Goal: Find contact information: Find contact information

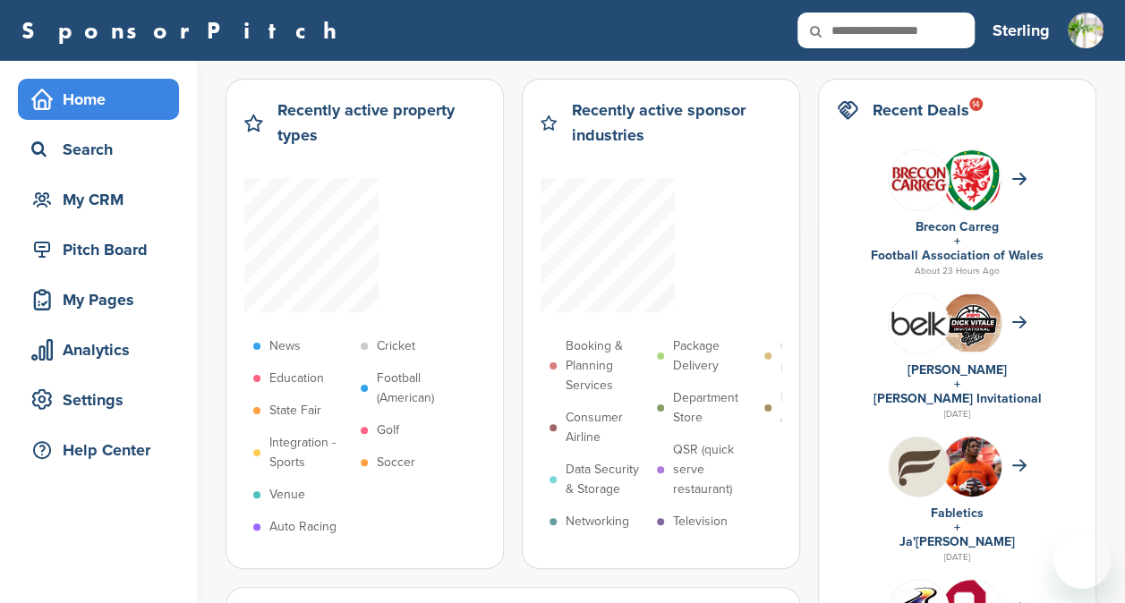
click at [886, 38] on input "text" at bounding box center [885, 31] width 177 height 36
type input "**********"
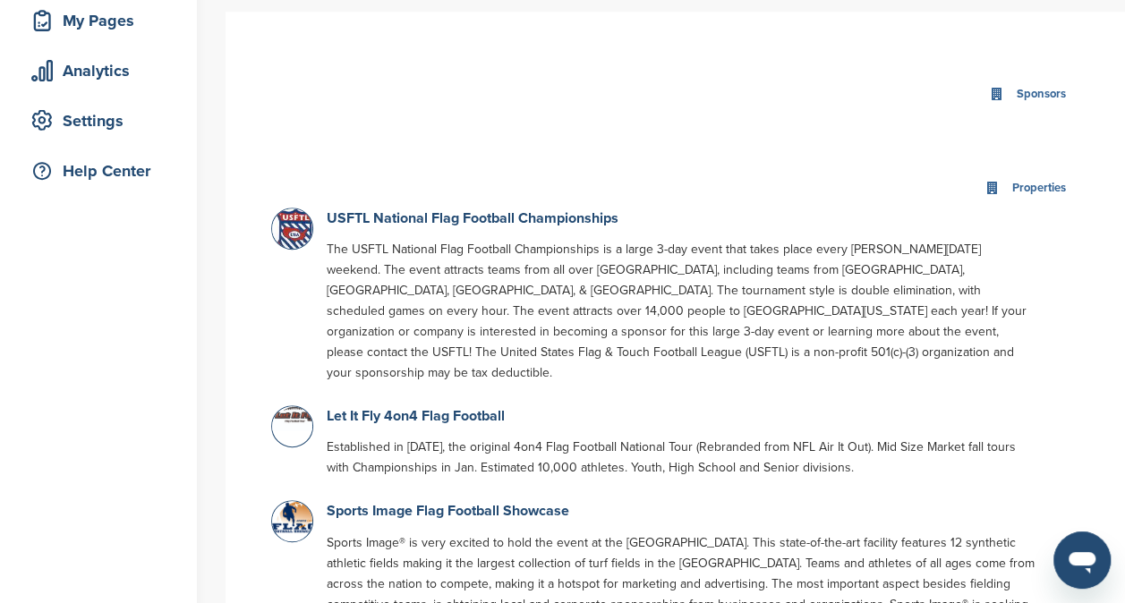
scroll to position [286, 0]
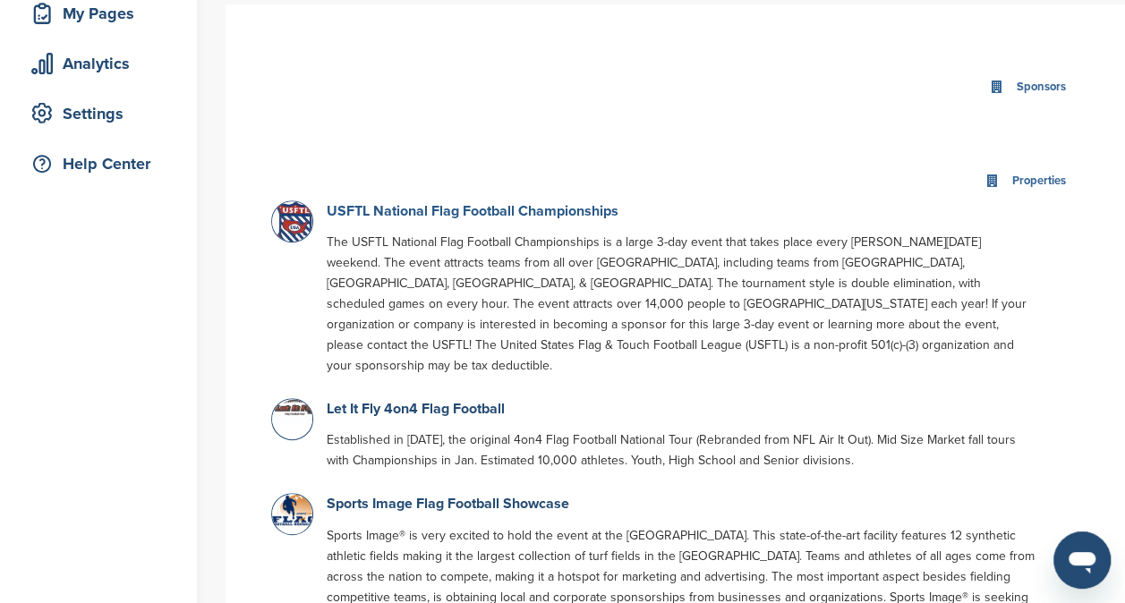
click at [444, 215] on link "USFTL National Flag Football Championships" at bounding box center [473, 211] width 292 height 18
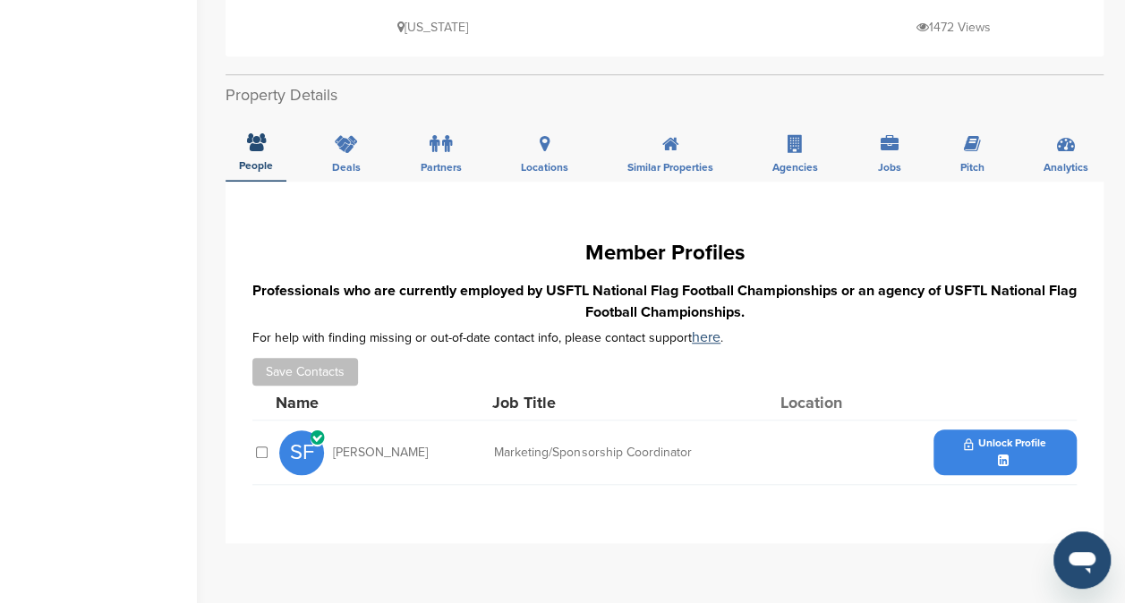
scroll to position [587, 0]
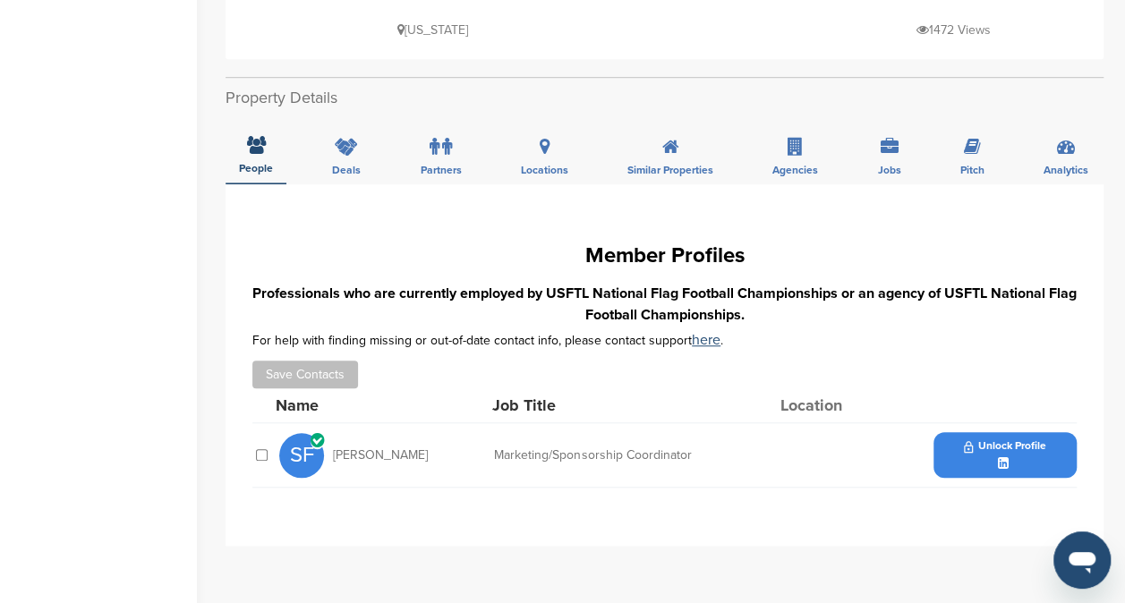
click at [1017, 440] on span "Unlock Profile" at bounding box center [1004, 446] width 81 height 13
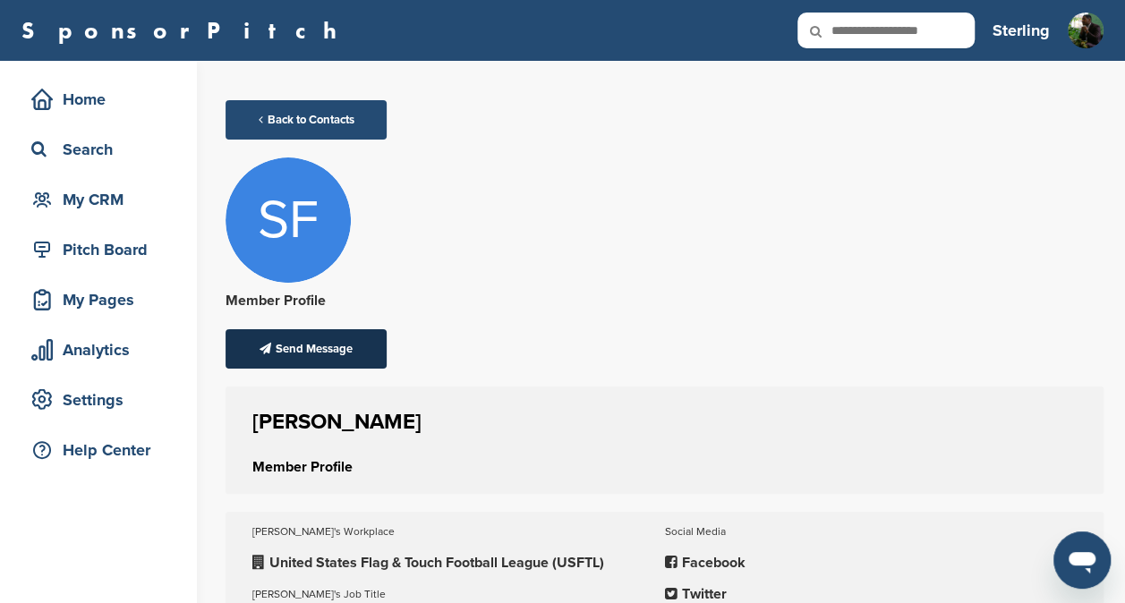
click at [347, 336] on div "Send Message" at bounding box center [306, 348] width 161 height 39
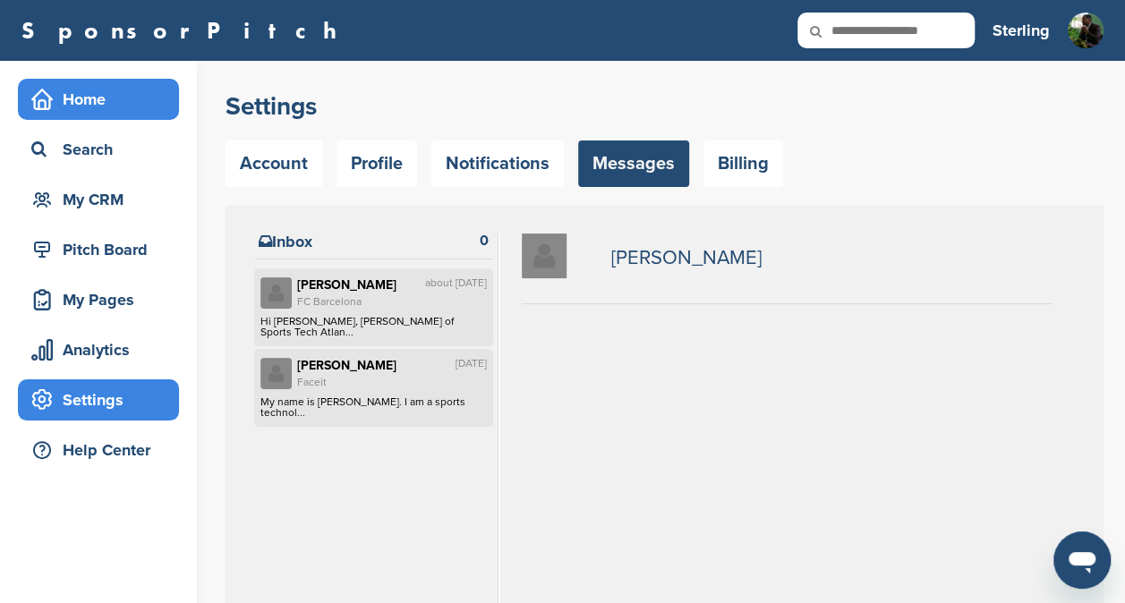
click at [89, 93] on div "Home" at bounding box center [103, 99] width 152 height 32
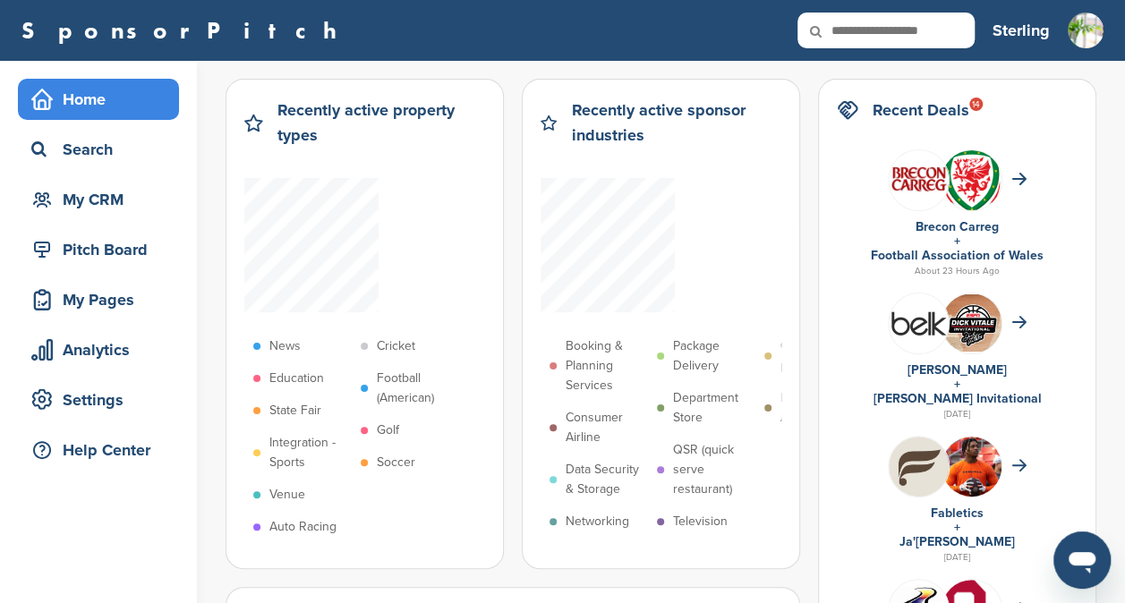
click at [902, 36] on input "text" at bounding box center [885, 31] width 177 height 36
type input "****"
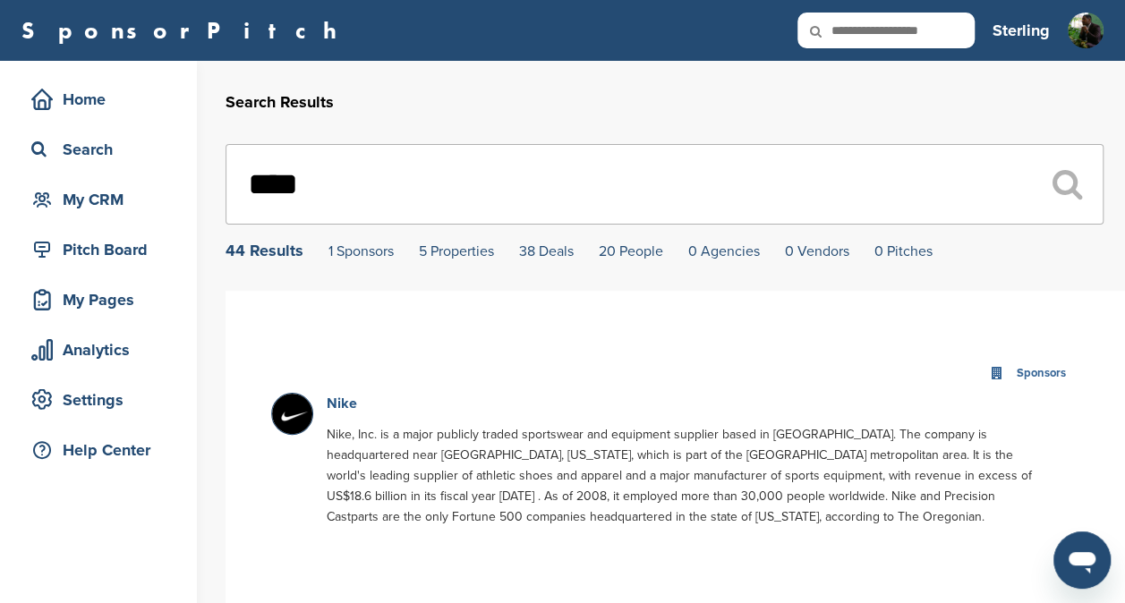
click at [343, 397] on link "Nike" at bounding box center [342, 404] width 30 height 18
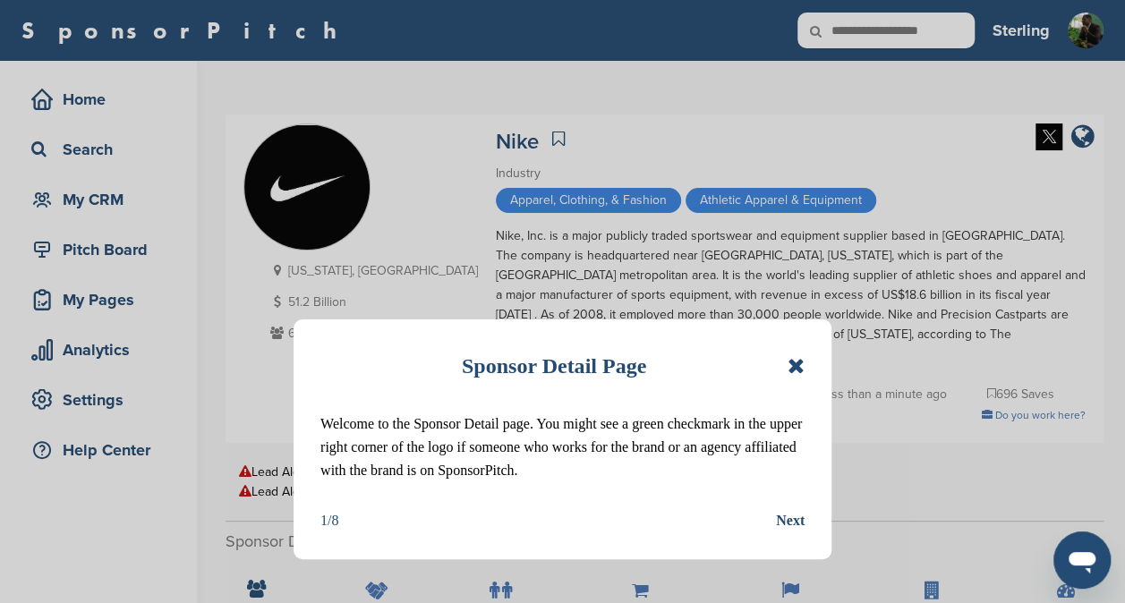
click at [797, 369] on icon at bounding box center [796, 365] width 17 height 21
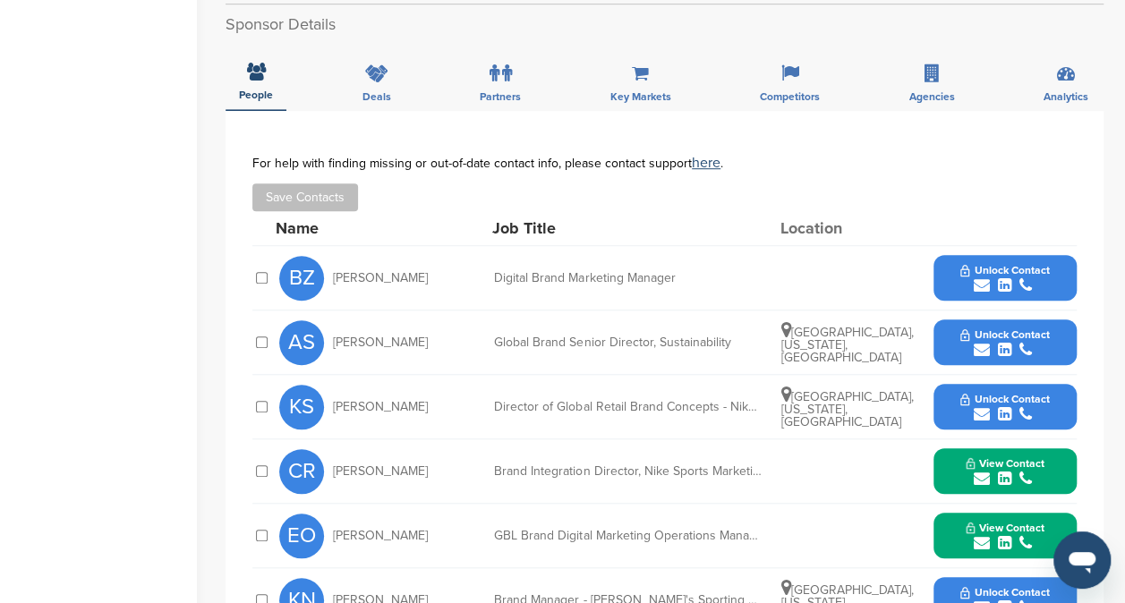
scroll to position [524, 0]
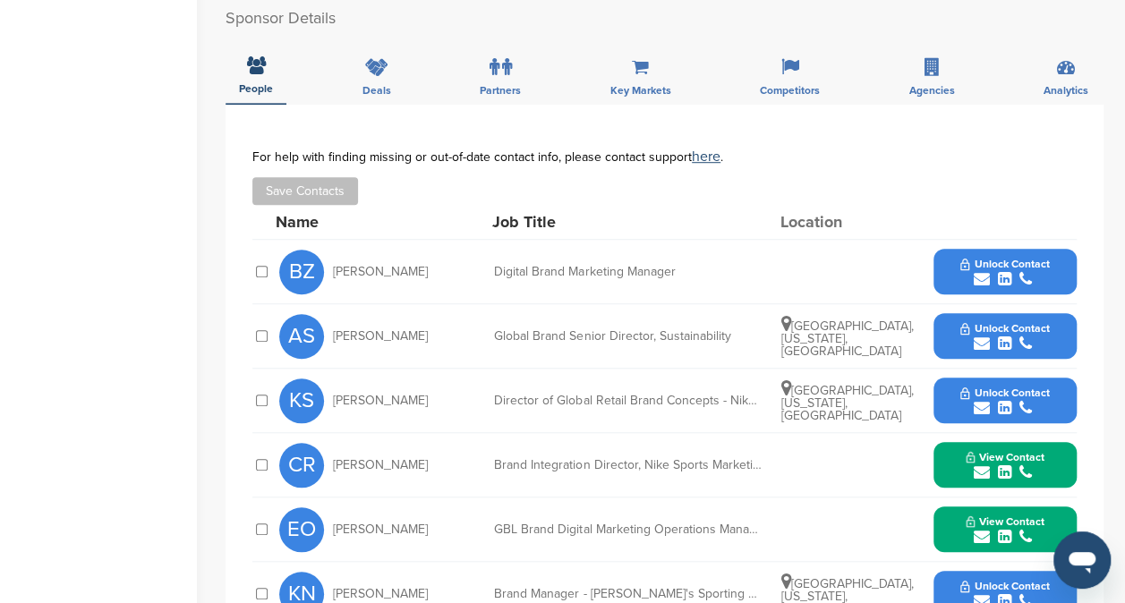
click at [999, 271] on icon "submit" at bounding box center [1004, 279] width 13 height 16
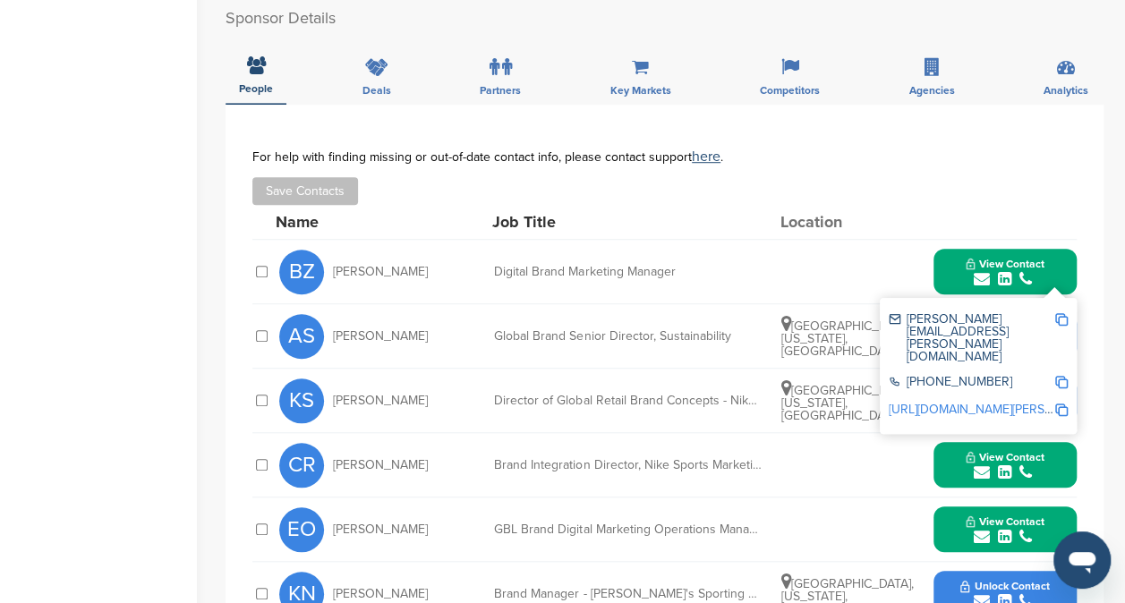
click at [1061, 313] on img at bounding box center [1061, 319] width 13 height 13
click at [1060, 313] on img at bounding box center [1061, 319] width 13 height 13
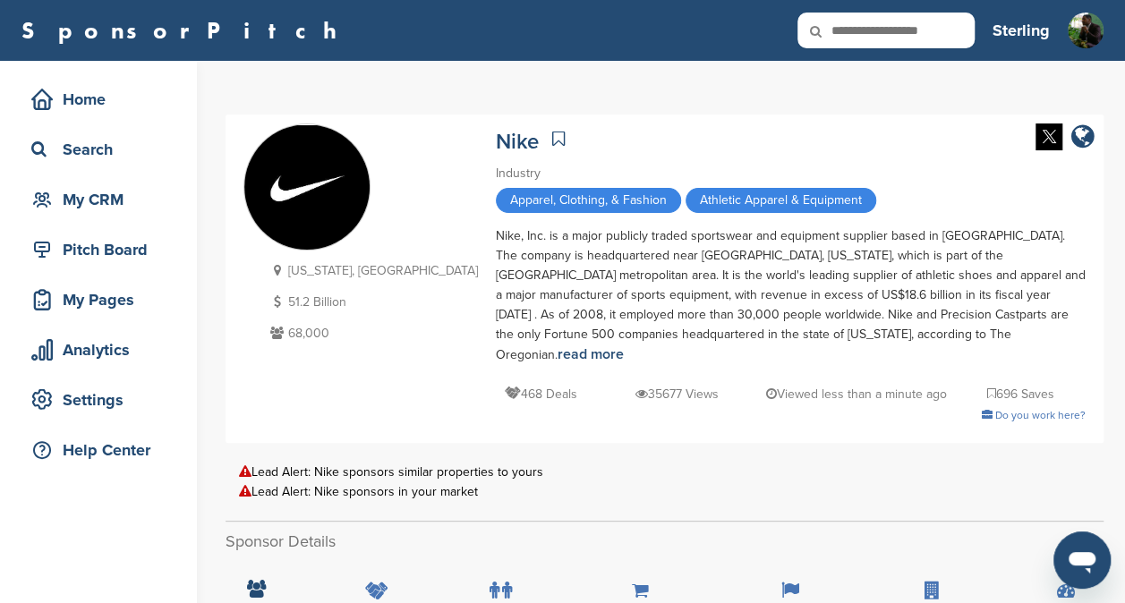
click at [877, 19] on input "text" at bounding box center [885, 31] width 177 height 36
type input "**********"
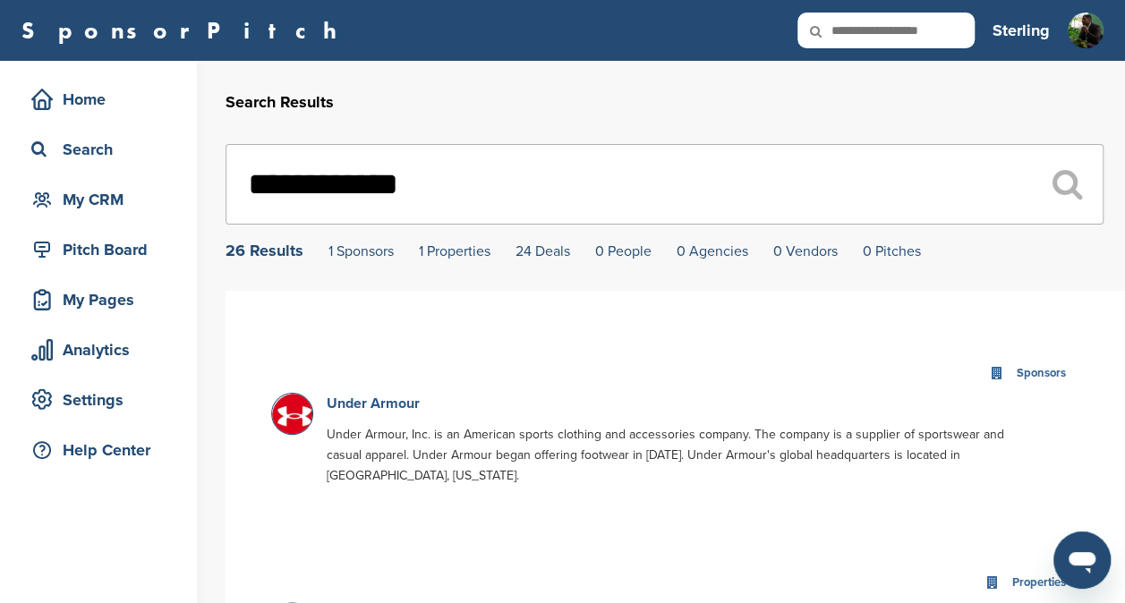
click at [382, 413] on link "Under Armour" at bounding box center [373, 404] width 93 height 18
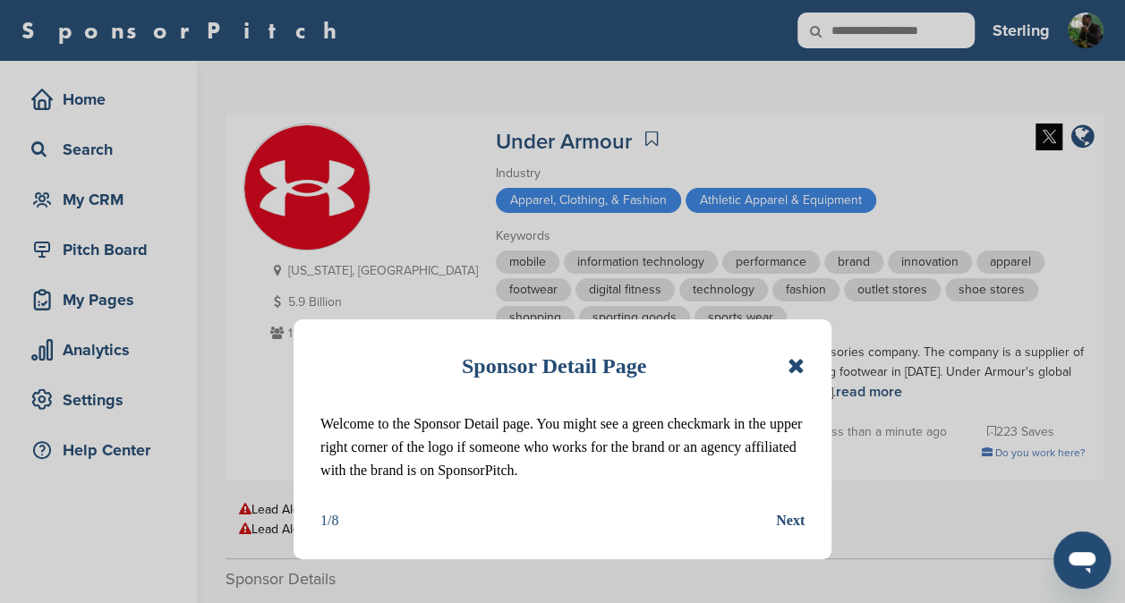
click at [796, 368] on icon at bounding box center [796, 365] width 17 height 21
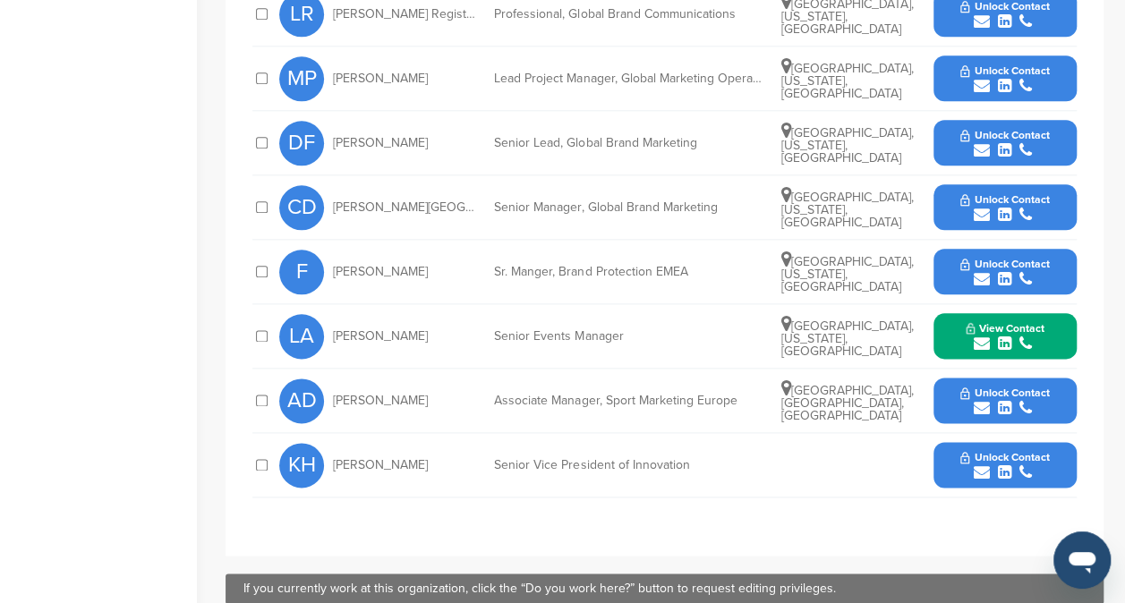
scroll to position [963, 0]
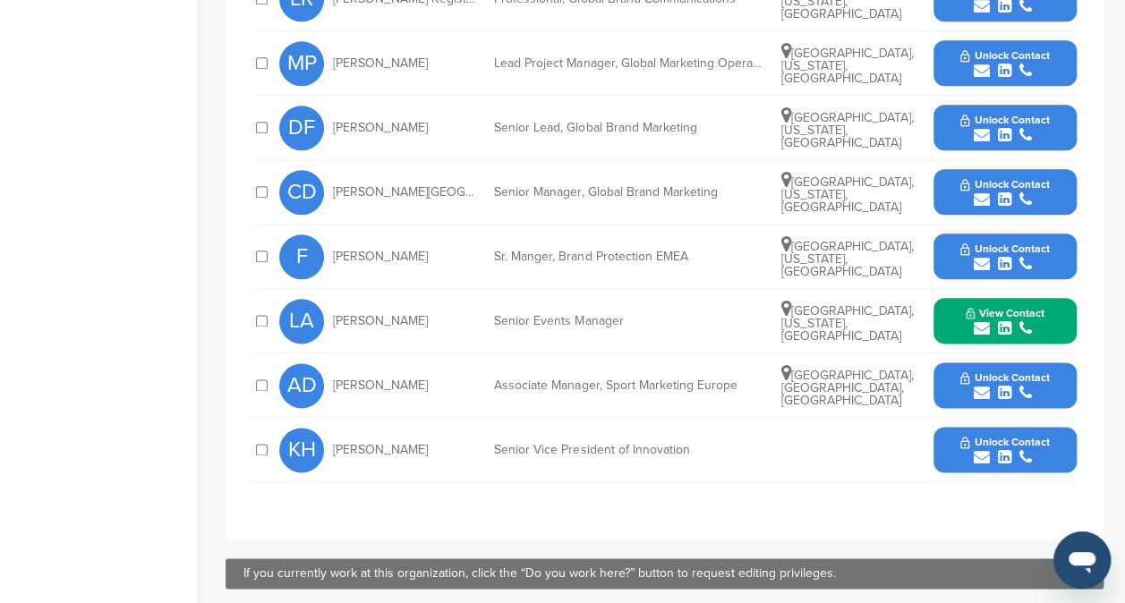
click at [1024, 307] on span "View Contact" at bounding box center [1005, 313] width 79 height 13
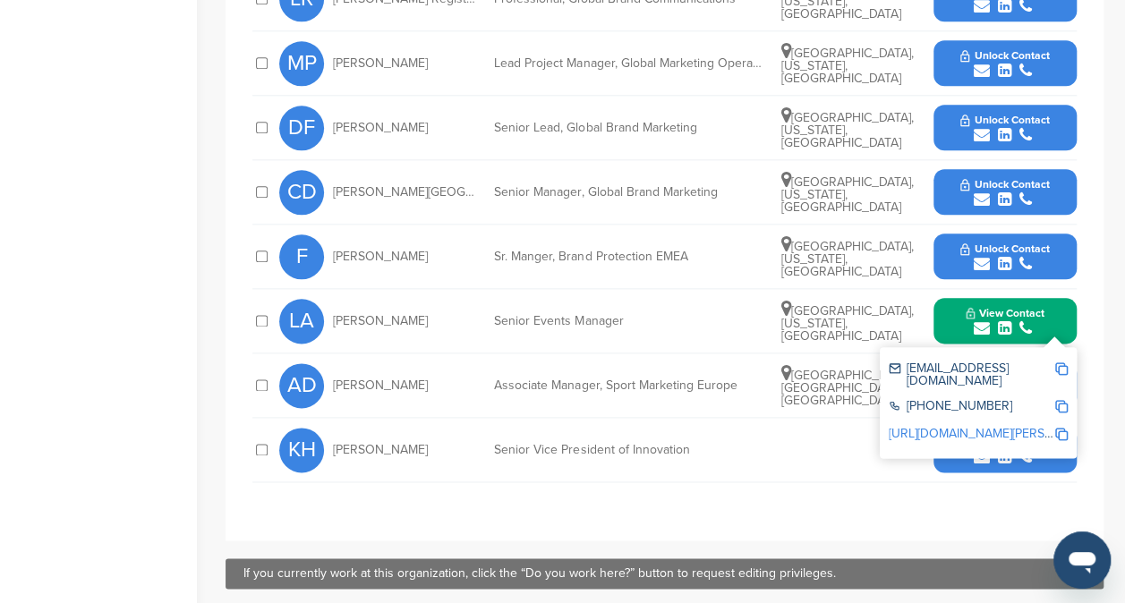
click at [1057, 362] on img at bounding box center [1061, 368] width 13 height 13
click at [839, 494] on div "**********" at bounding box center [665, 122] width 878 height 838
click at [838, 453] on div "KH [PERSON_NAME] Senior Vice President of Innovation Unlock Contact" at bounding box center [677, 450] width 797 height 64
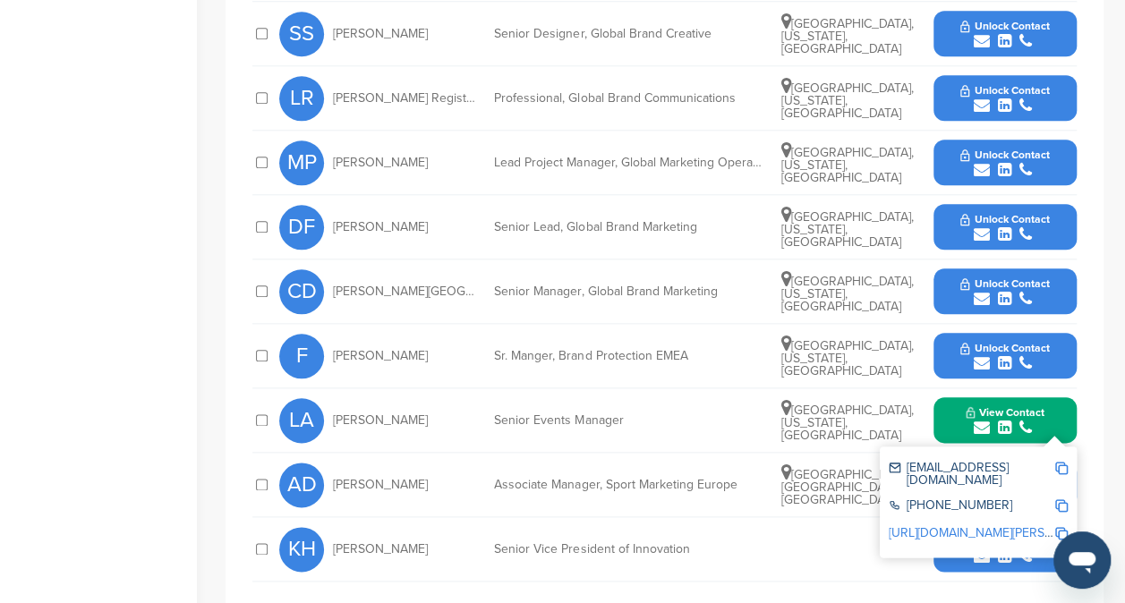
scroll to position [859, 0]
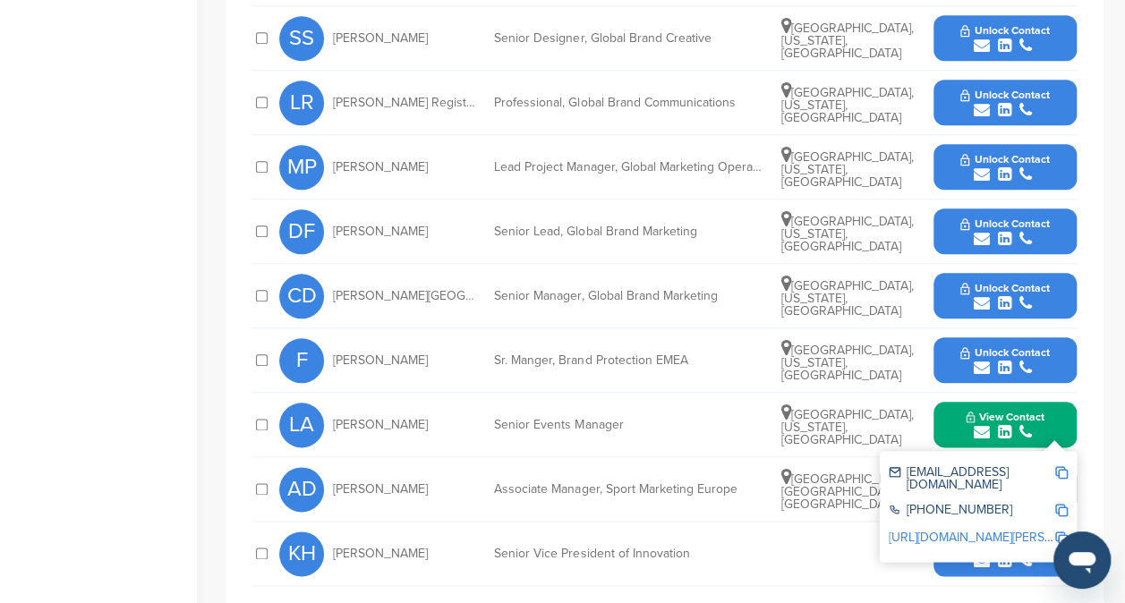
click at [1026, 211] on button "Unlock Contact" at bounding box center [1005, 232] width 132 height 54
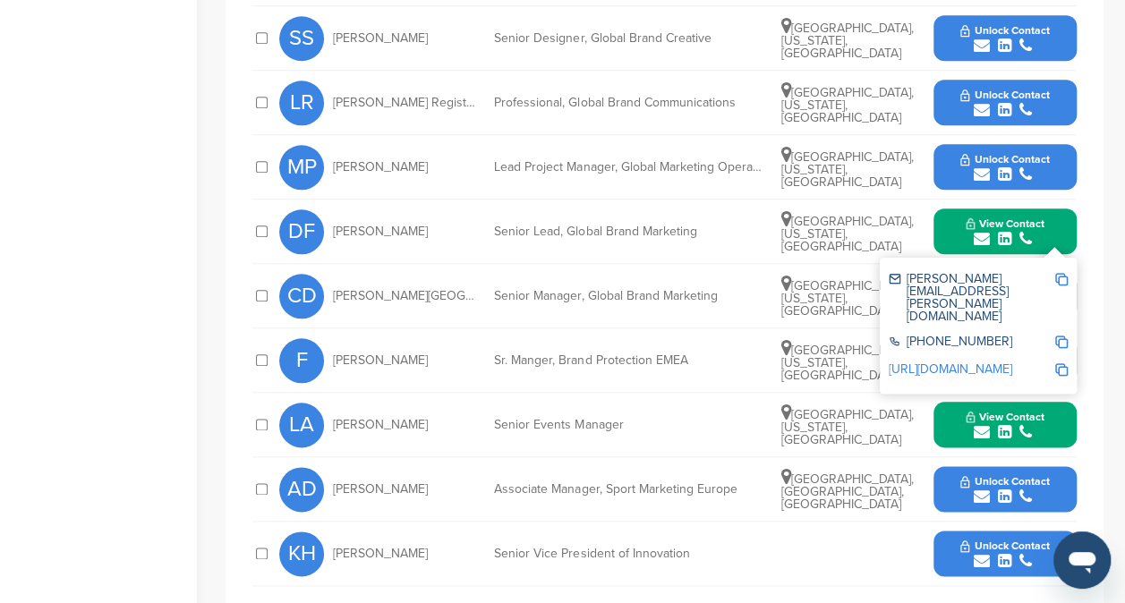
click at [1058, 276] on img at bounding box center [1061, 279] width 13 height 13
